Goal: Find specific page/section: Find specific page/section

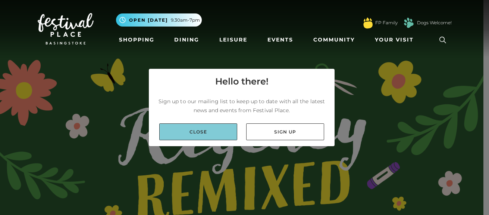
click at [182, 134] on link "Close" at bounding box center [198, 131] width 78 height 17
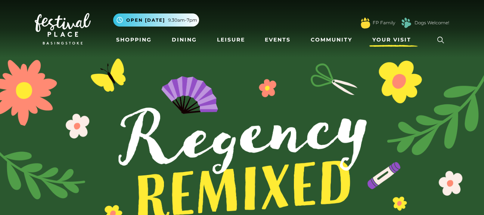
click at [388, 39] on span "Your Visit" at bounding box center [391, 40] width 39 height 8
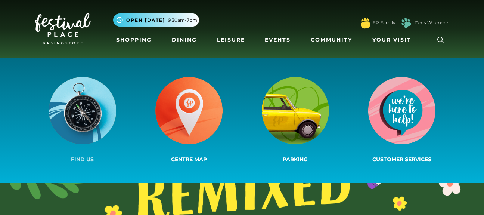
click at [80, 101] on img at bounding box center [82, 110] width 67 height 67
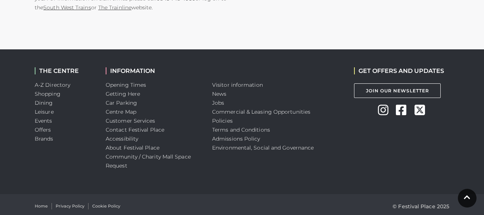
scroll to position [706, 0]
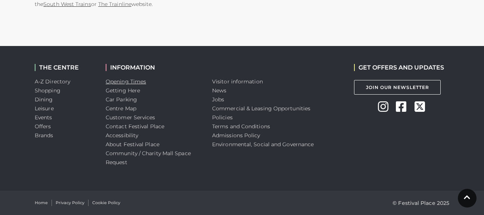
click at [127, 81] on link "Opening Times" at bounding box center [126, 81] width 40 height 7
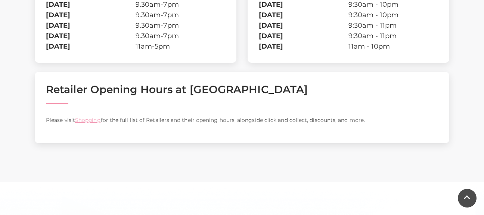
scroll to position [331, 0]
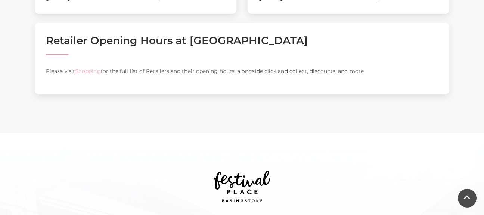
click at [90, 72] on link "Shopping" at bounding box center [88, 71] width 26 height 7
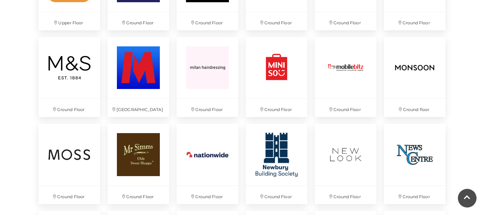
scroll to position [1310, 0]
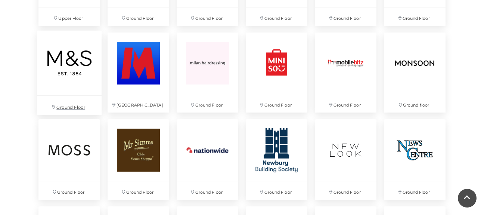
click at [53, 66] on img at bounding box center [69, 62] width 65 height 65
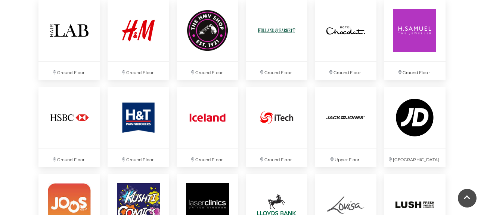
scroll to position [1073, 0]
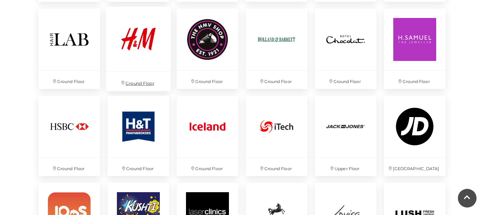
click at [137, 48] on img at bounding box center [138, 38] width 65 height 65
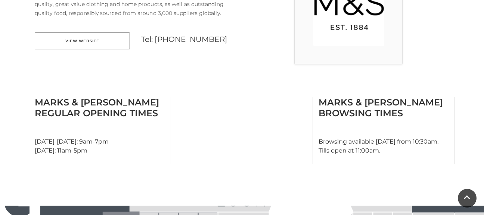
scroll to position [248, 0]
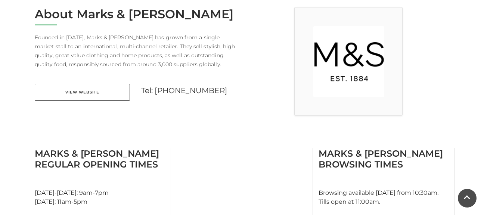
scroll to position [116, 0]
